Goal: Task Accomplishment & Management: Use online tool/utility

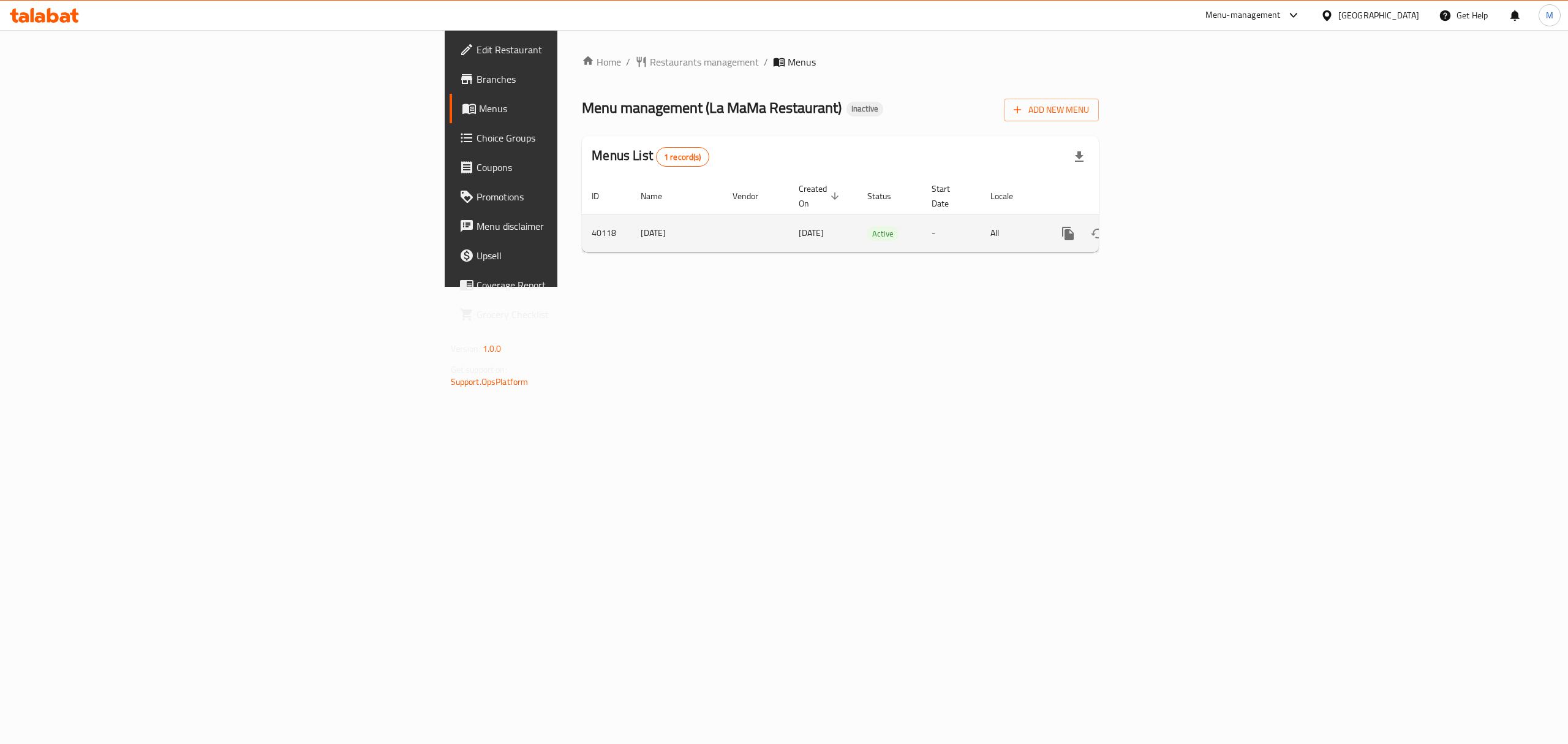
click at [1171, 219] on link "enhanced table" at bounding box center [1156, 233] width 29 height 29
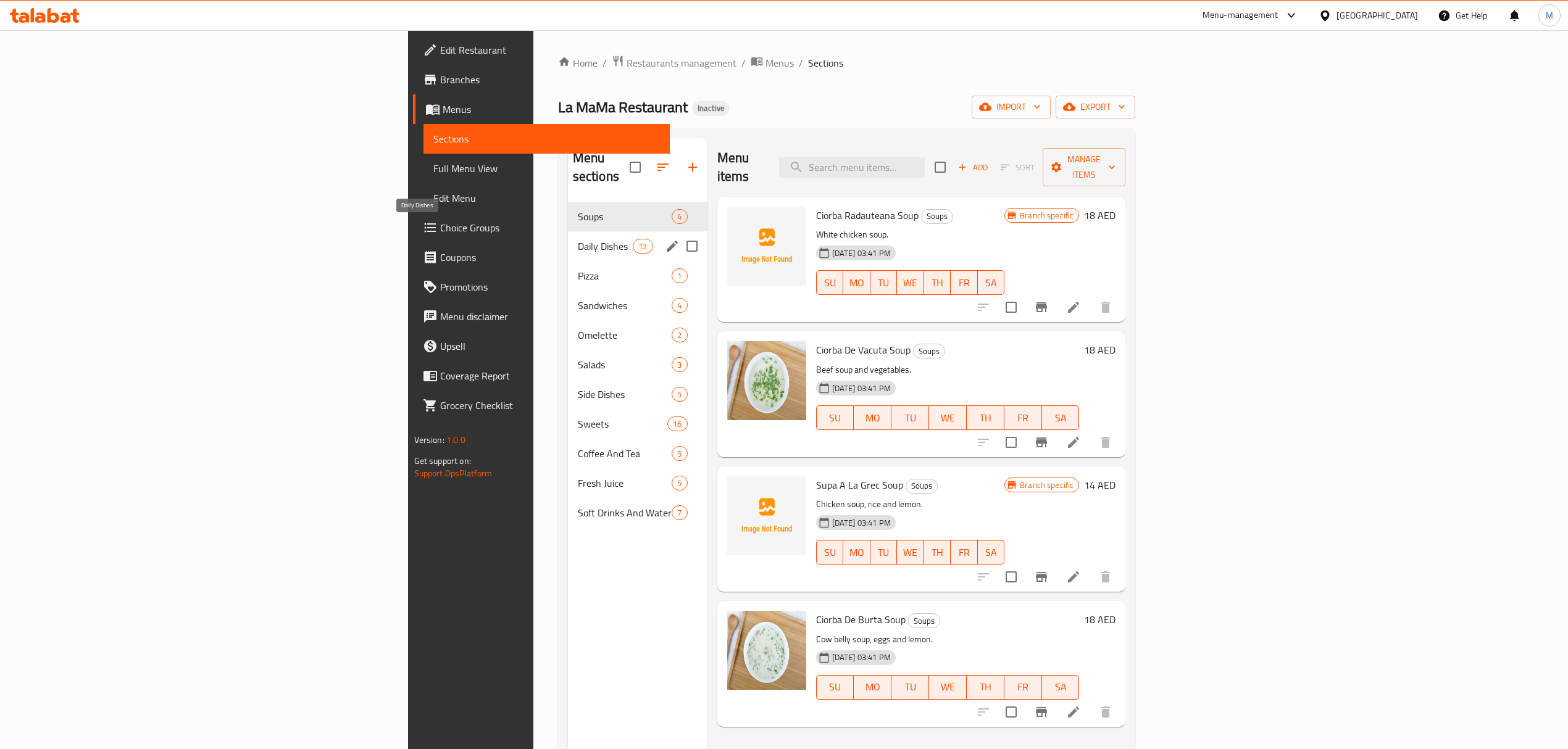
click at [578, 239] on span "Daily Dishes" at bounding box center [606, 246] width 55 height 14
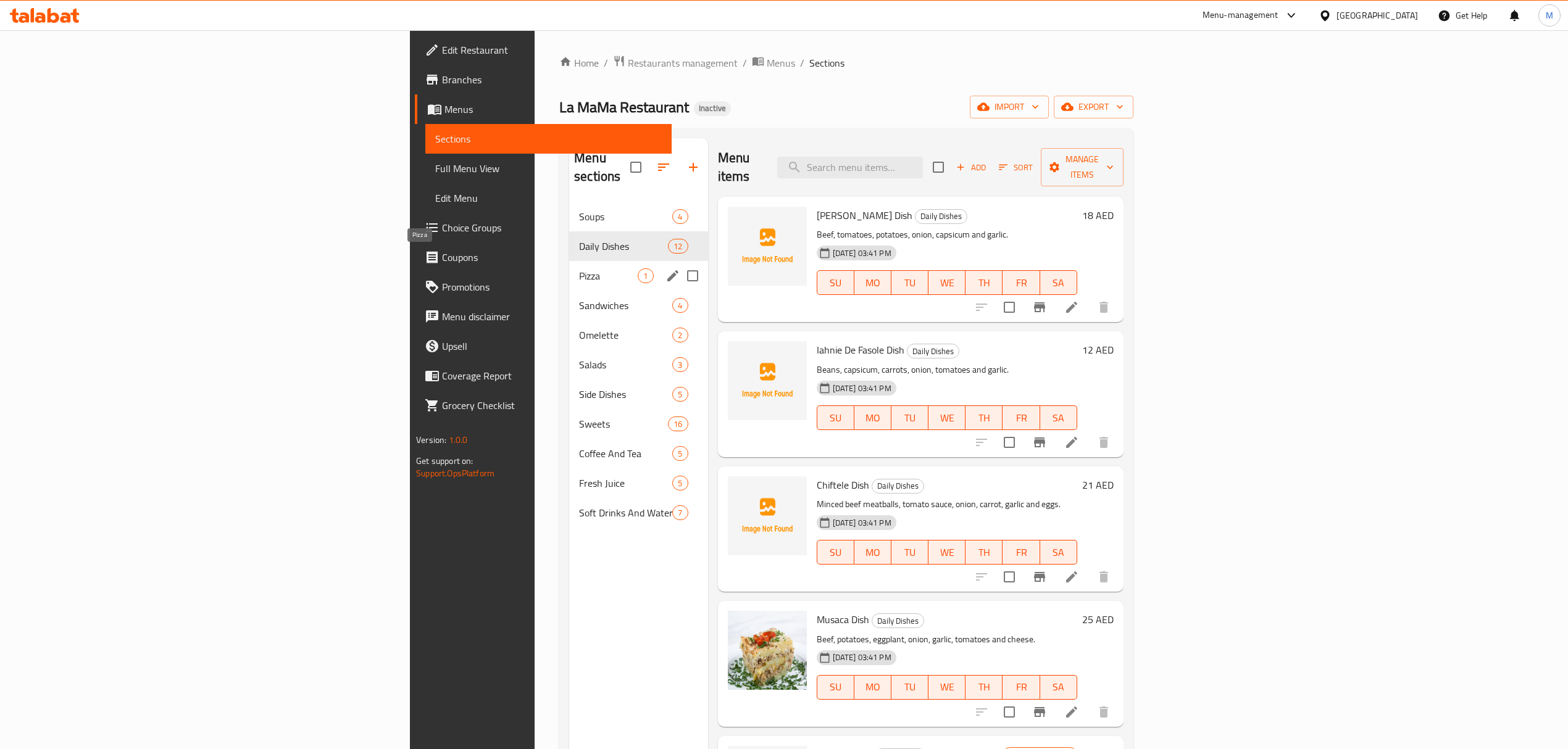
click at [579, 269] on span "Pizza" at bounding box center [608, 275] width 59 height 14
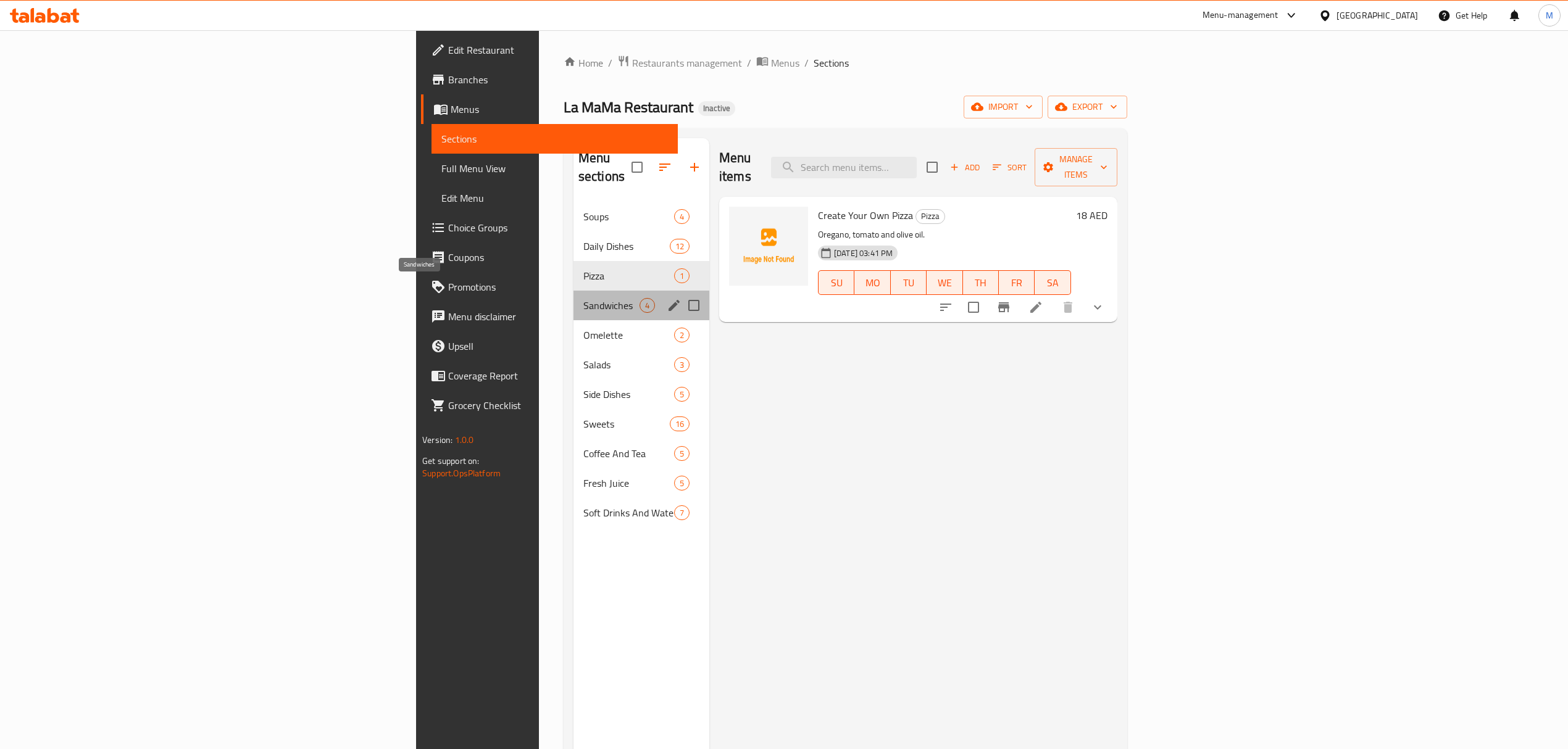
click at [584, 298] on span "Sandwiches" at bounding box center [611, 305] width 56 height 14
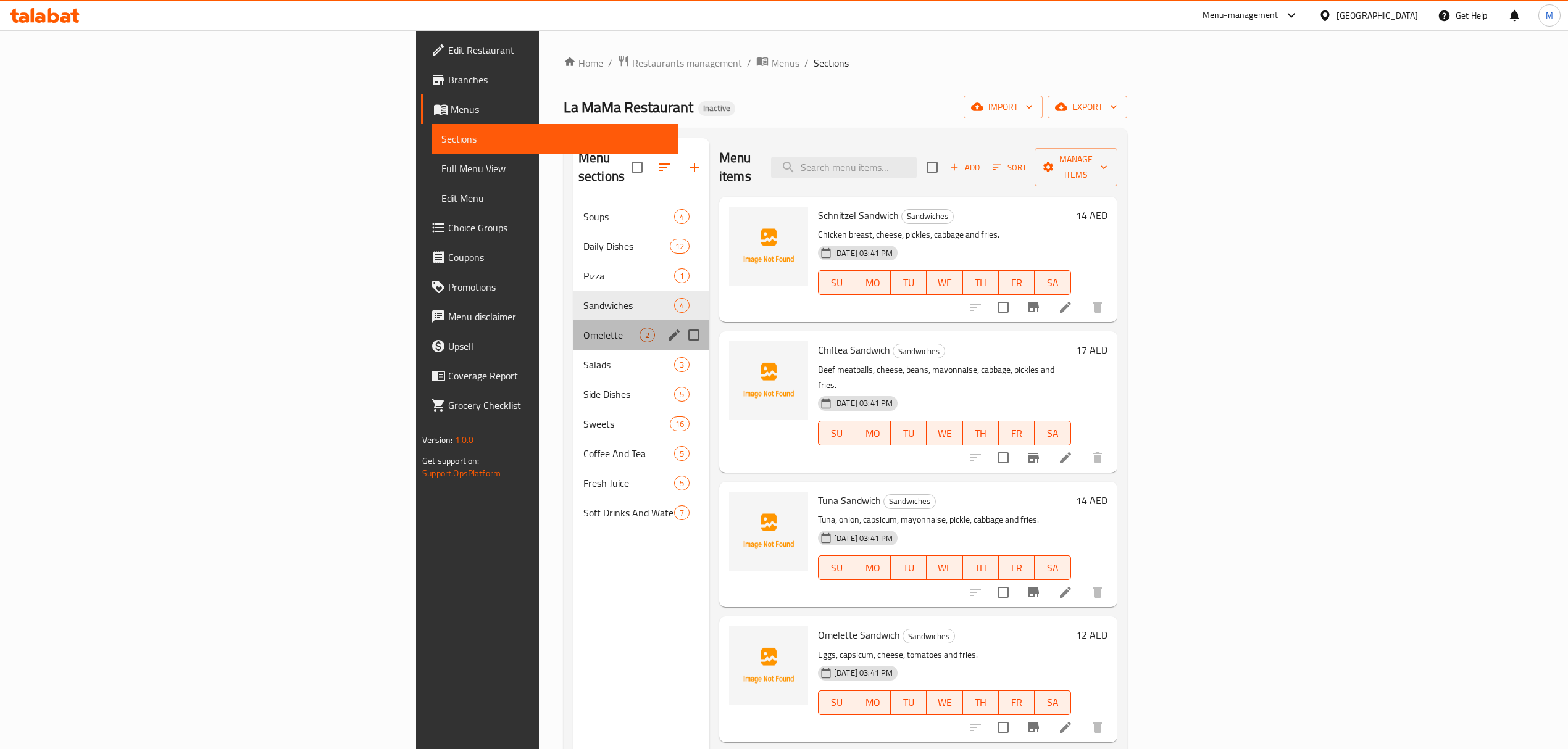
click at [573, 327] on div "Omelette 2" at bounding box center [641, 335] width 136 height 30
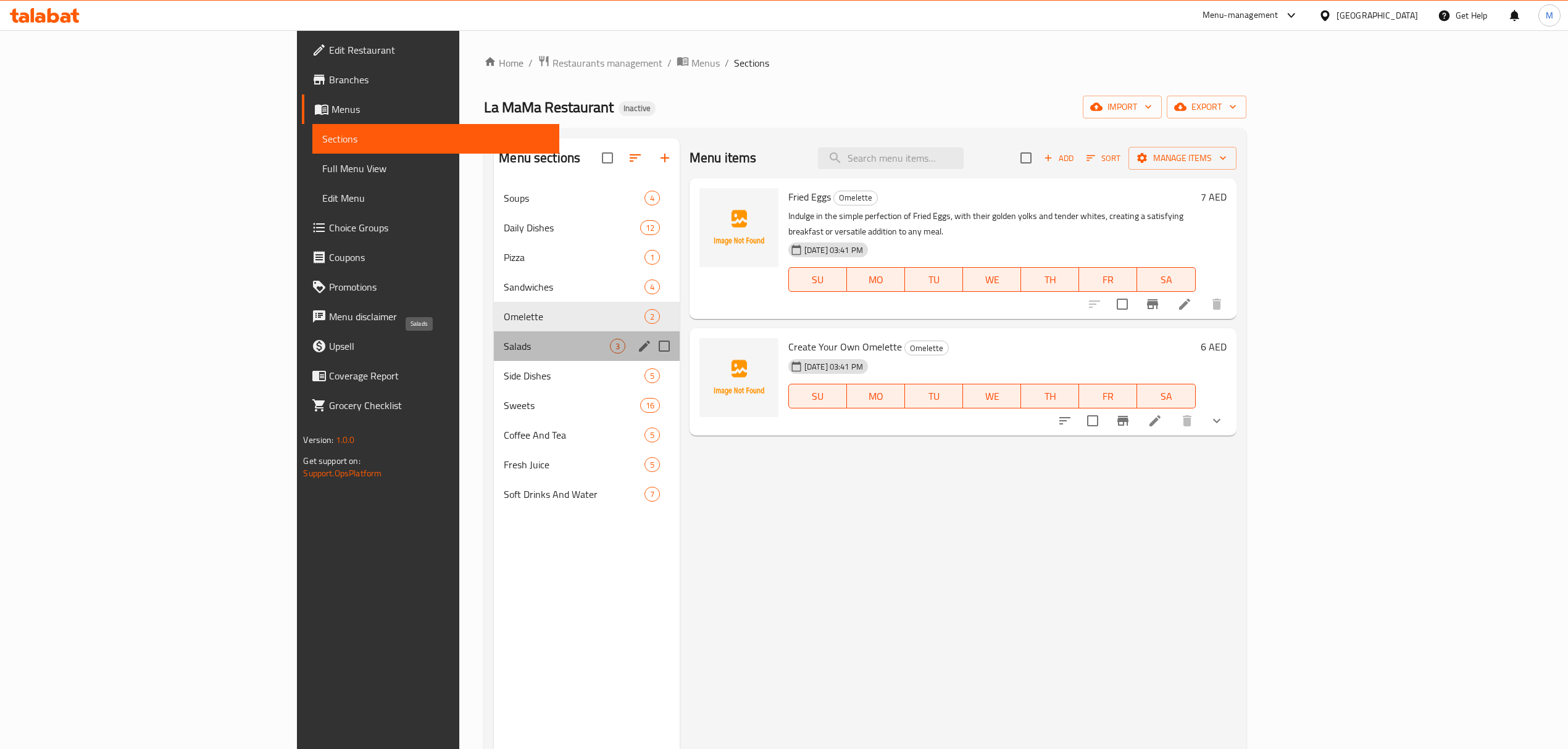
click at [504, 339] on span "Salads" at bounding box center [556, 346] width 106 height 14
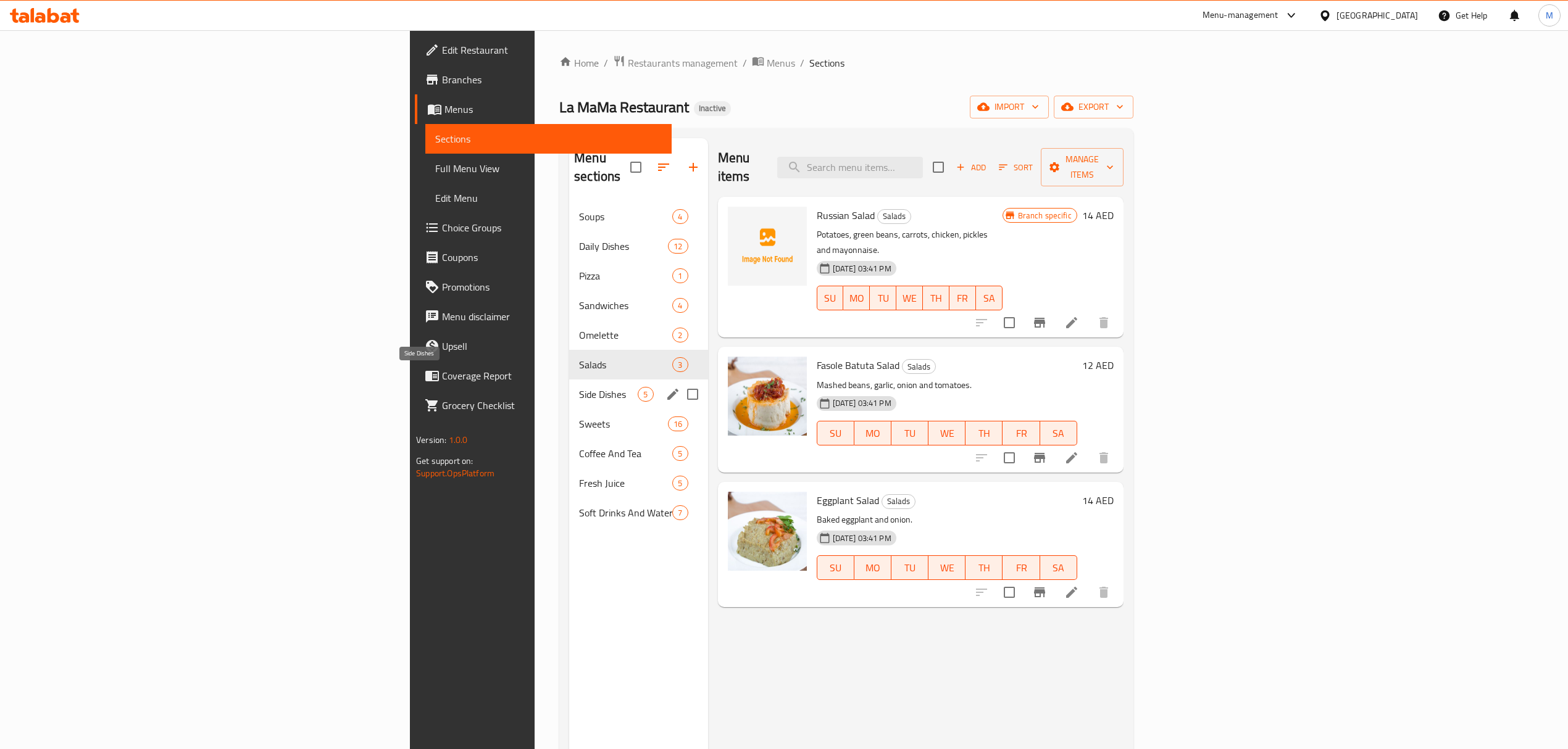
click at [579, 387] on span "Side Dishes" at bounding box center [608, 393] width 59 height 14
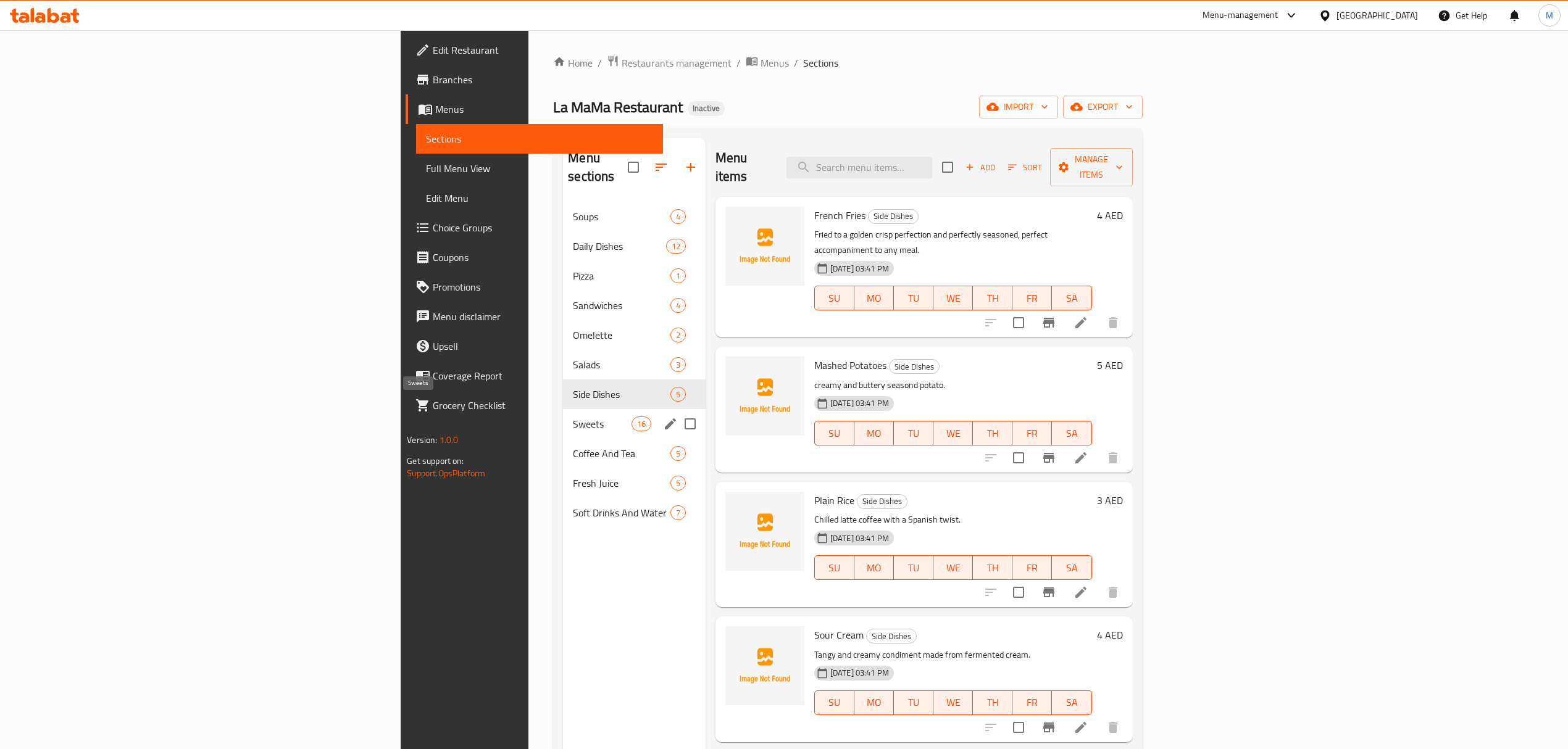
click at [573, 416] on span "Sweets" at bounding box center [602, 423] width 58 height 14
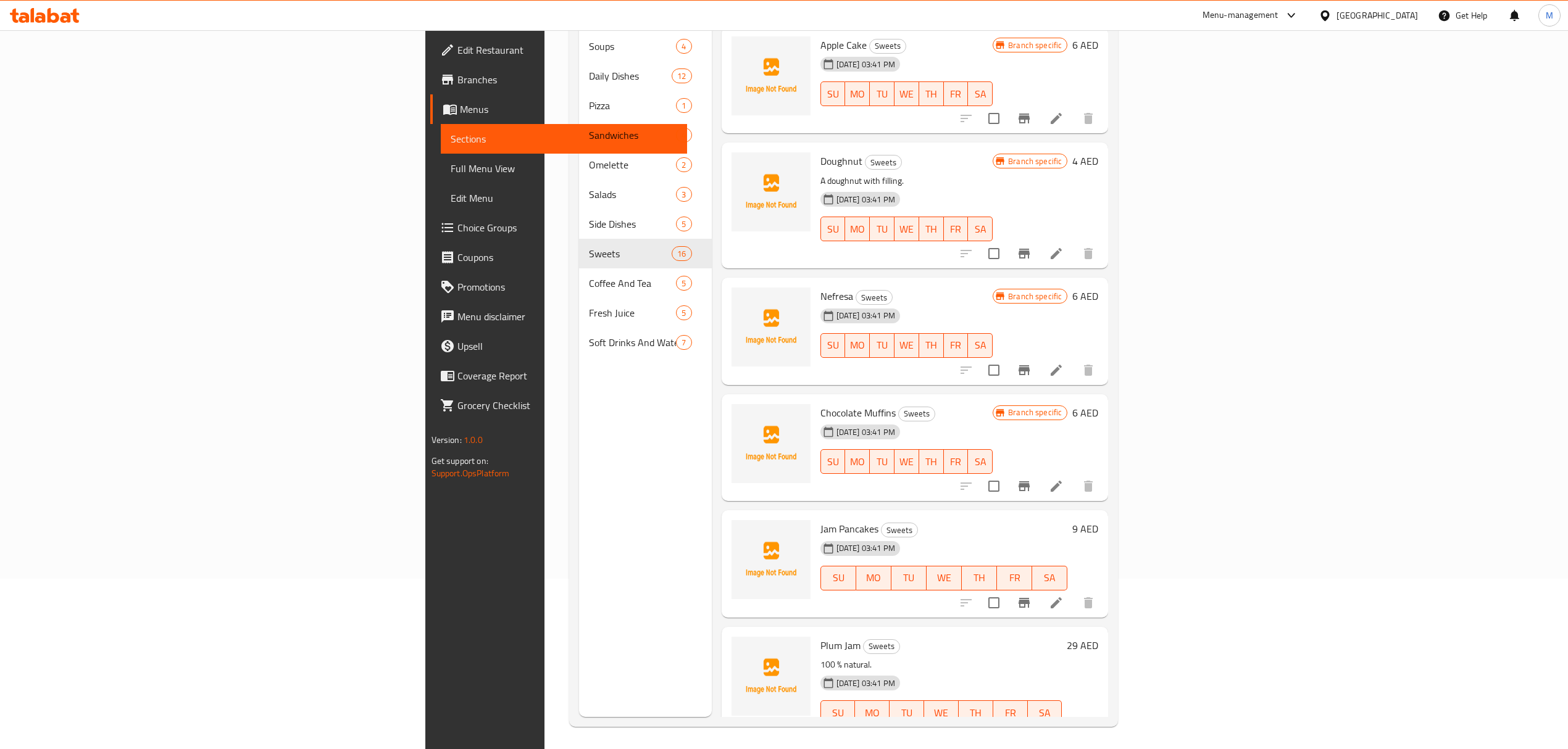
scroll to position [173, 0]
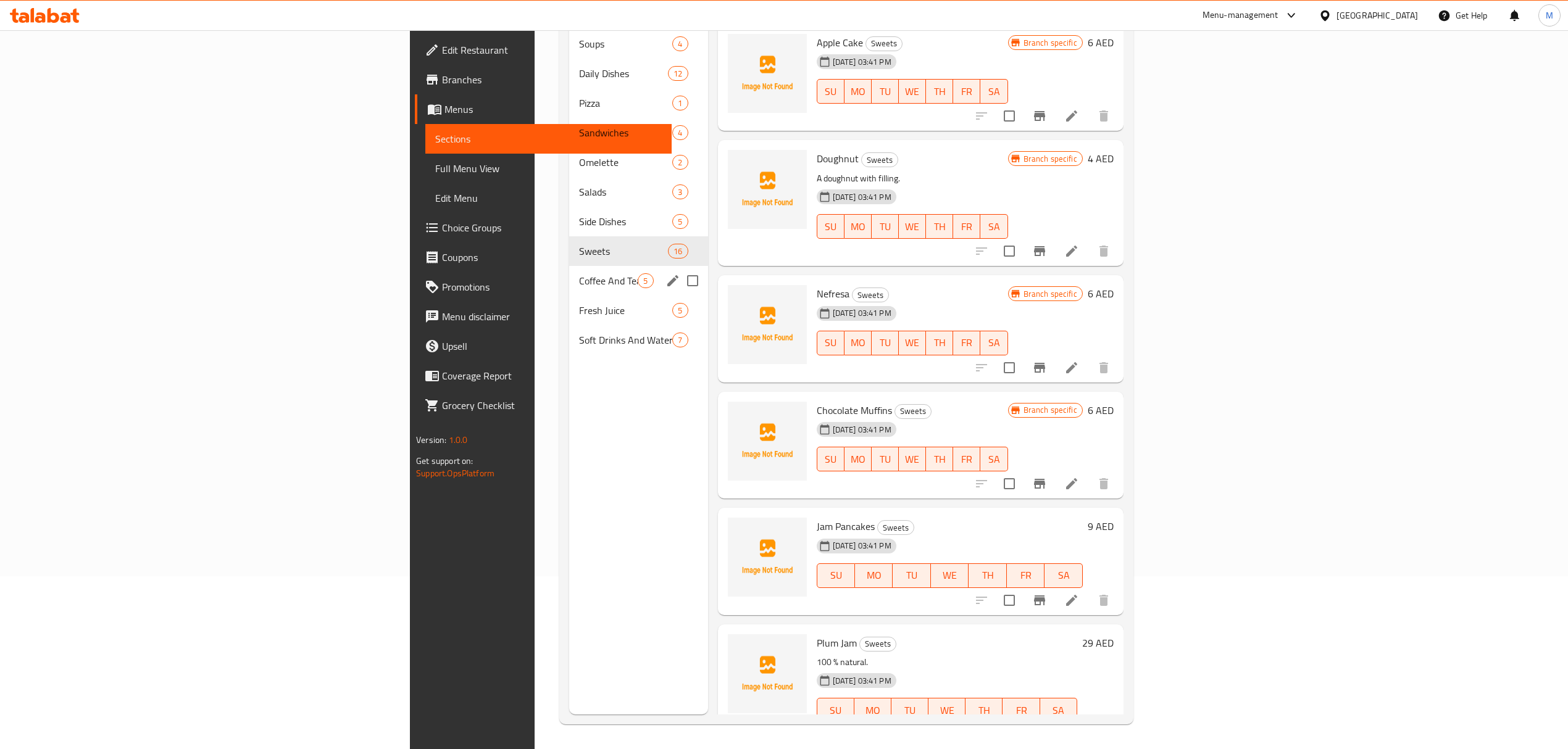
click at [579, 273] on span "Coffee And Tea" at bounding box center [608, 280] width 59 height 14
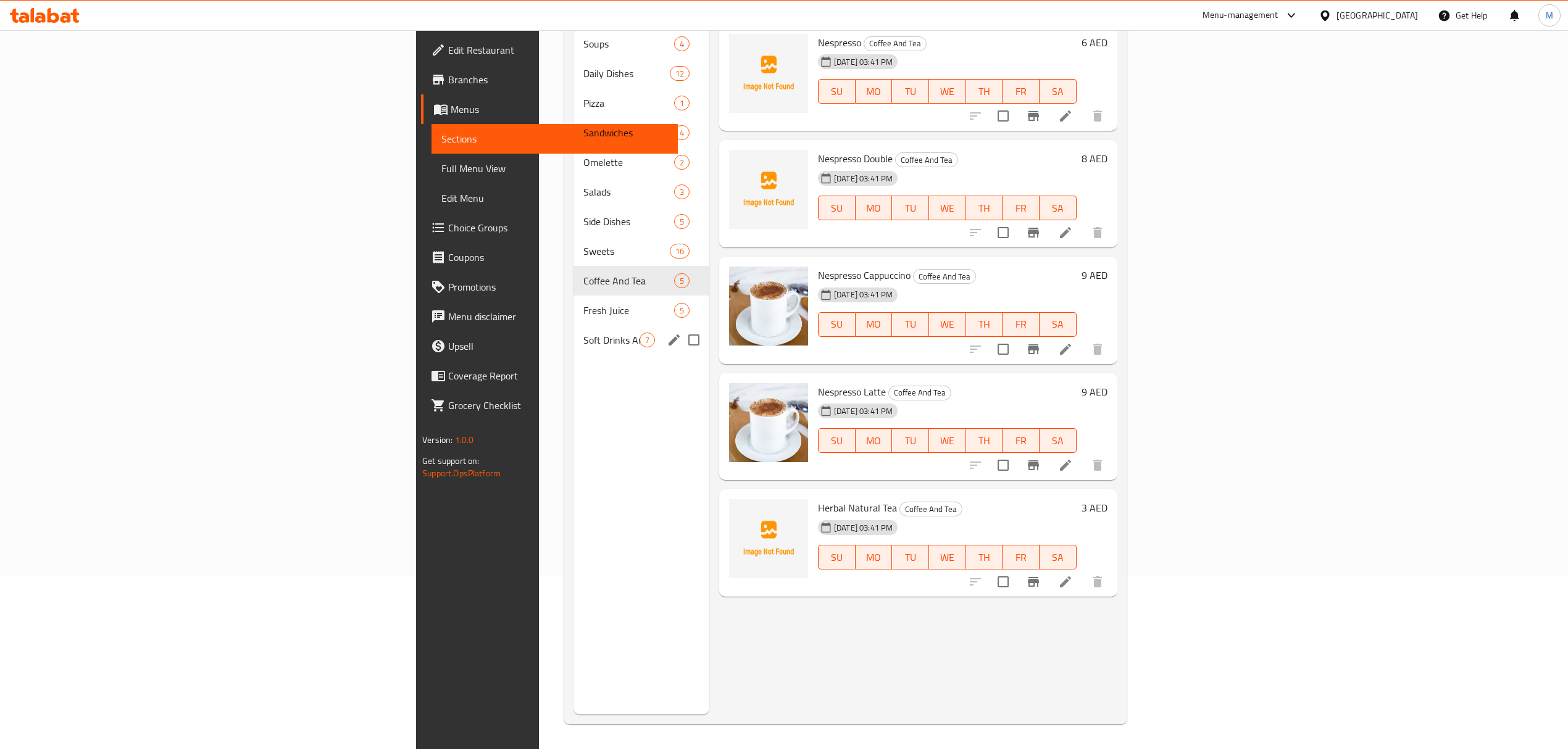
click at [573, 325] on div "Soft Drinks And Water 7" at bounding box center [641, 340] width 136 height 30
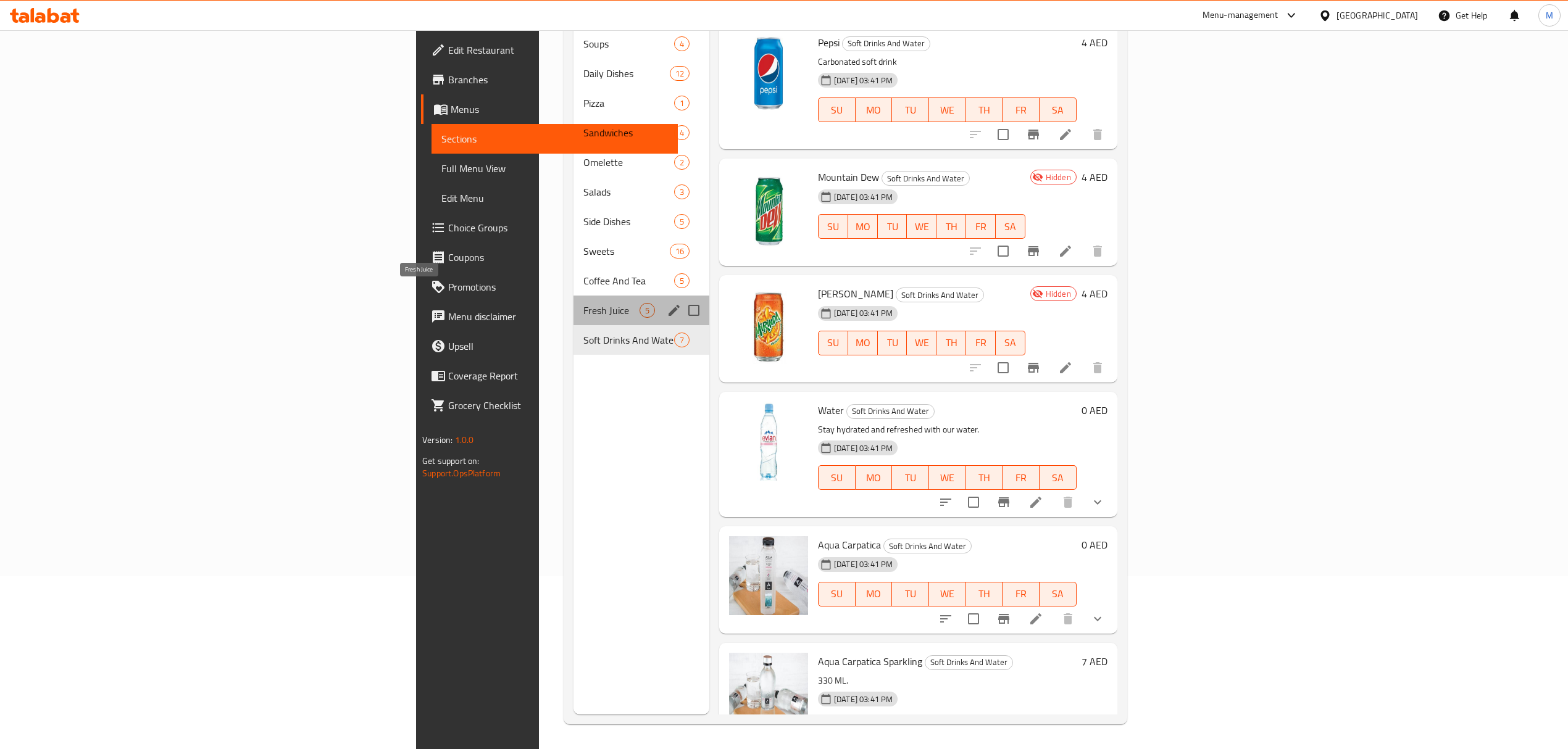
click at [584, 303] on span "Fresh Juice" at bounding box center [611, 310] width 56 height 14
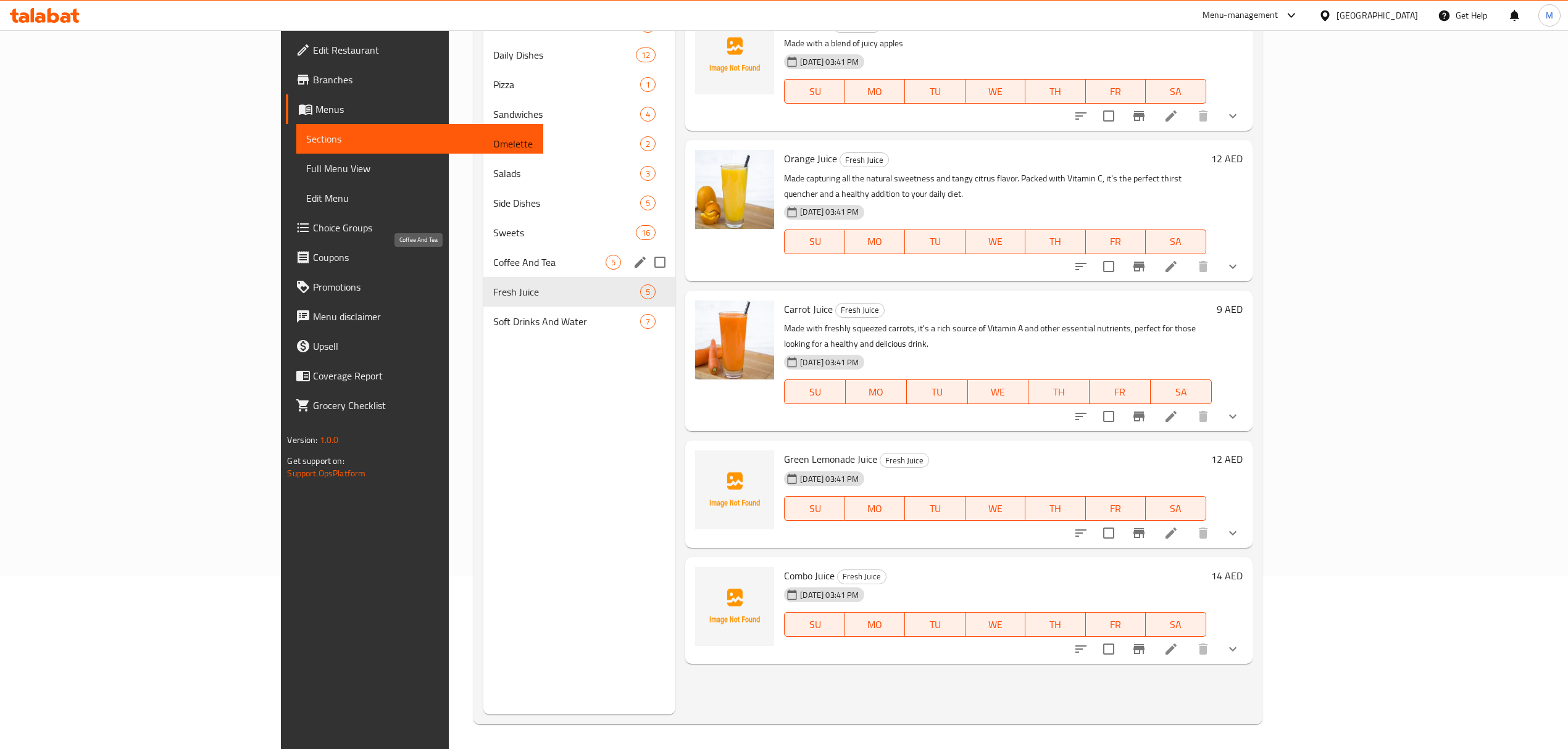
scroll to position [9, 0]
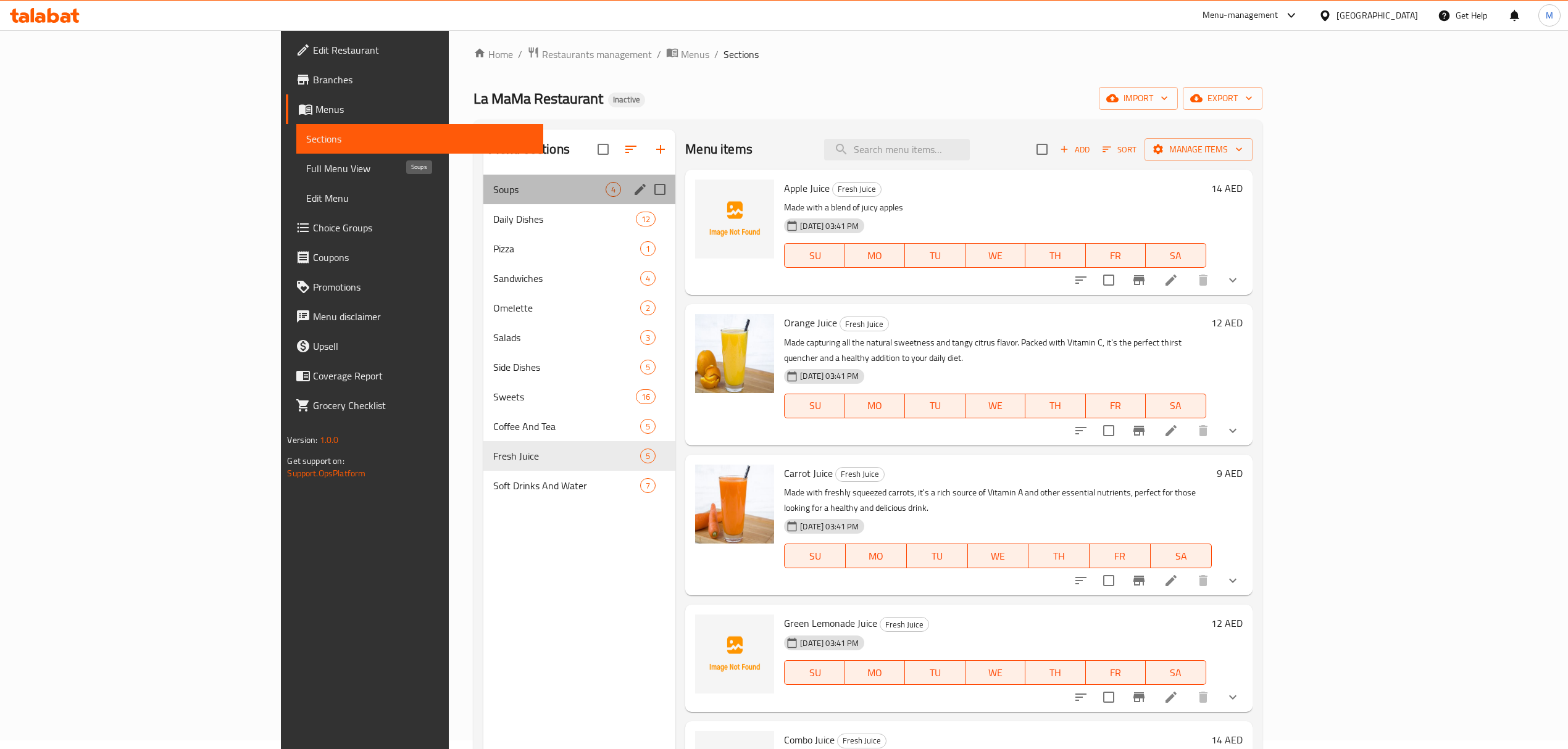
click at [493, 190] on span "Soups" at bounding box center [549, 189] width 113 height 14
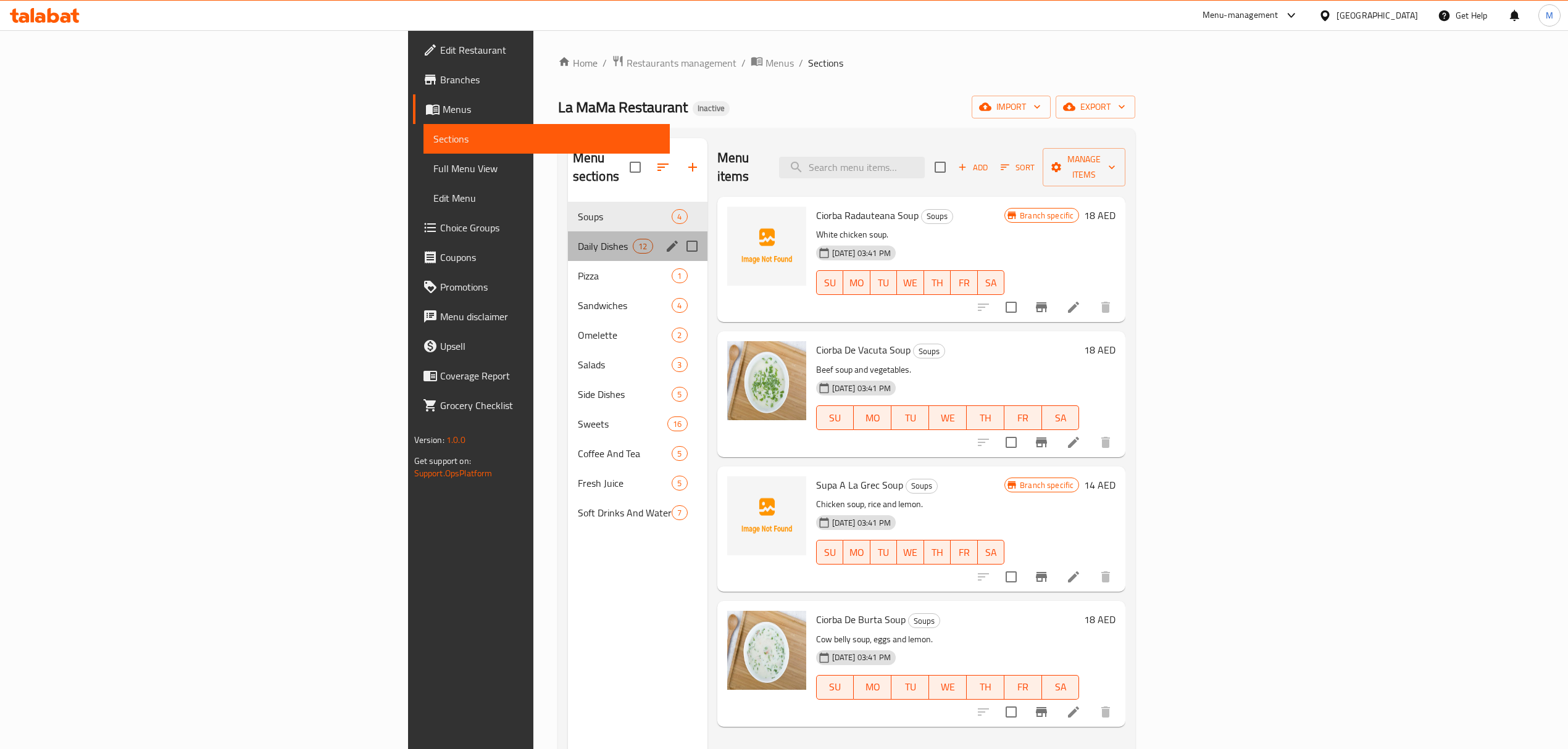
click at [568, 237] on div "Daily Dishes 12" at bounding box center [638, 246] width 140 height 30
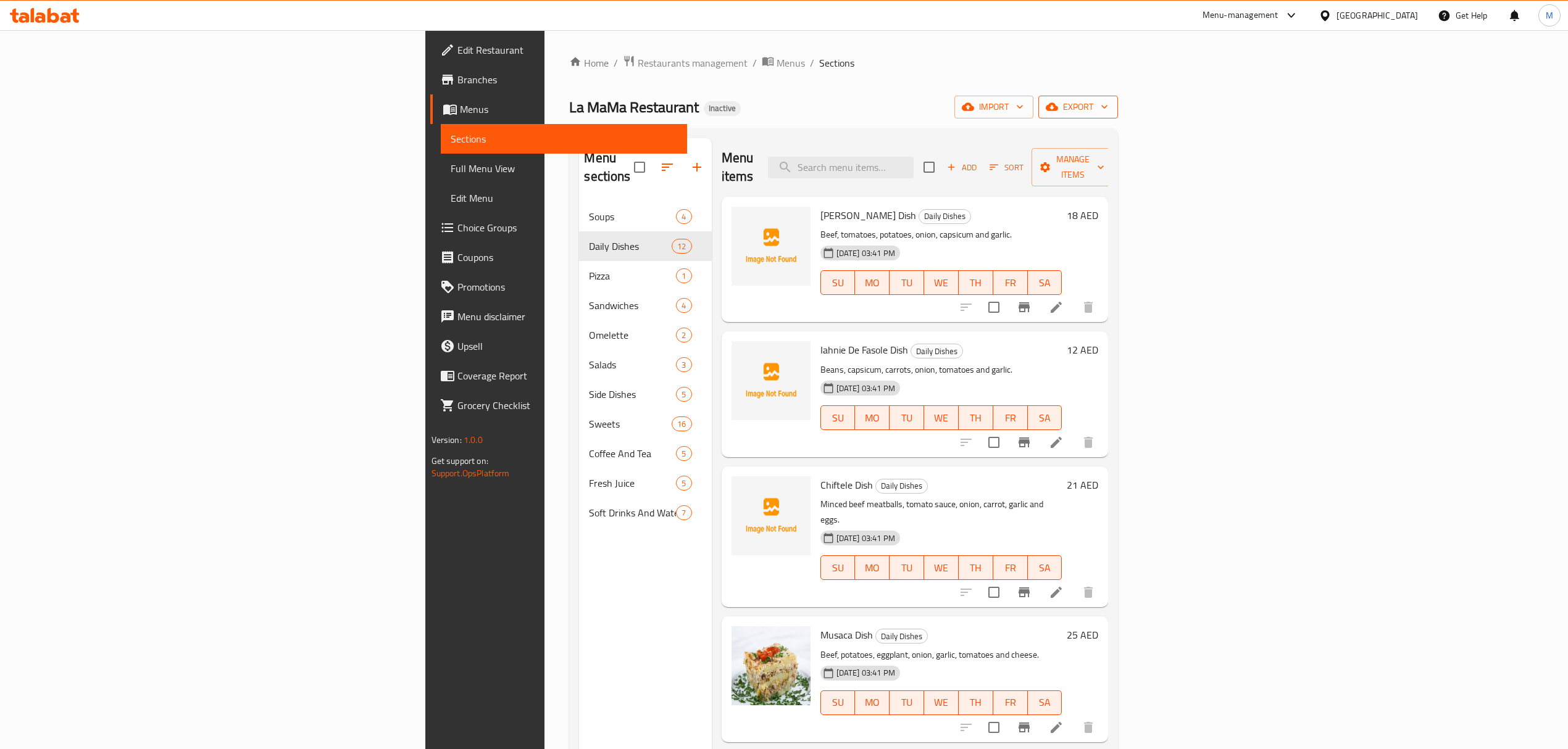
click at [1118, 117] on button "export" at bounding box center [1078, 107] width 79 height 23
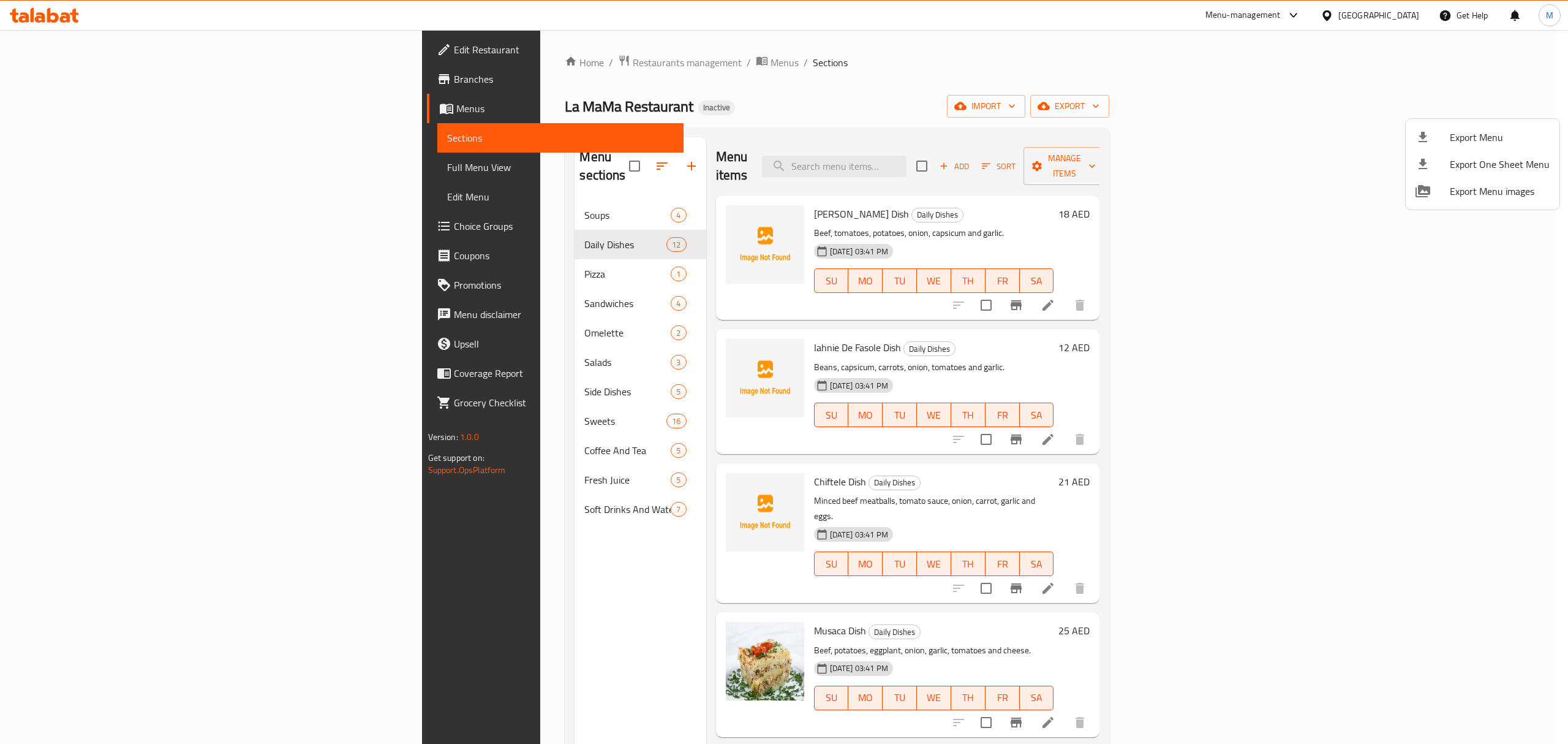
click at [1264, 124] on div at bounding box center [784, 372] width 1568 height 744
